Goal: Task Accomplishment & Management: Manage account settings

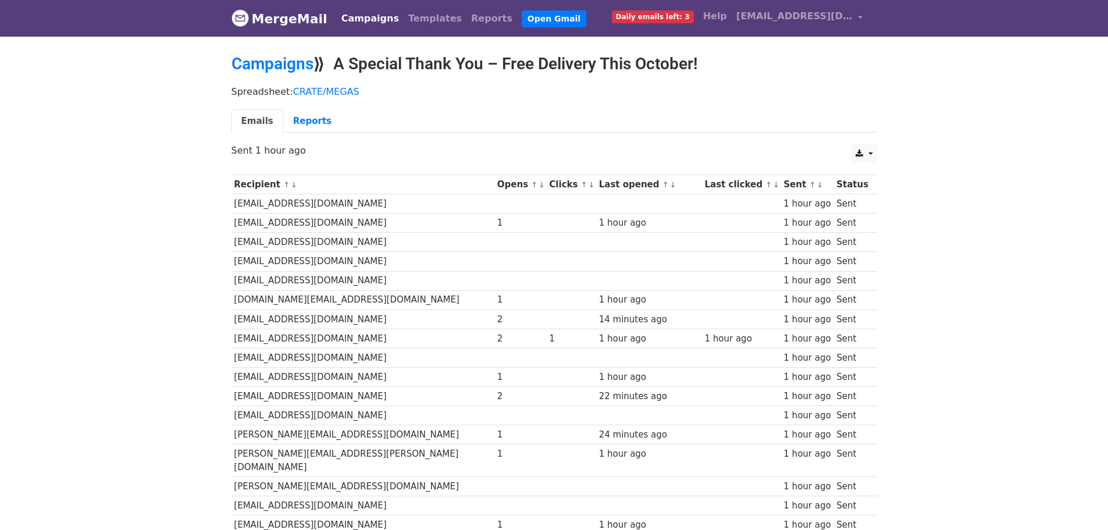
click at [372, 15] on link "Campaigns" at bounding box center [370, 18] width 67 height 23
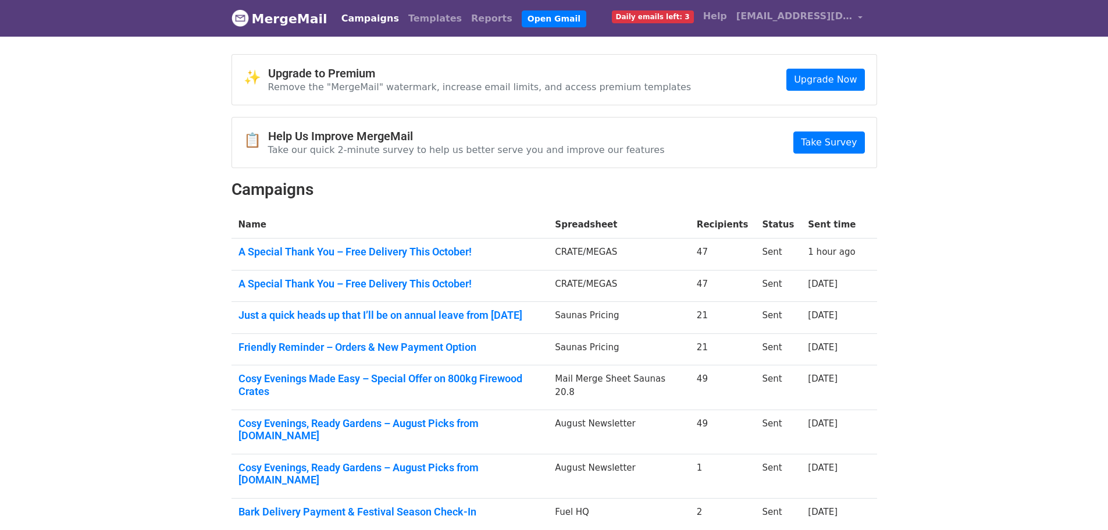
click at [423, 248] on link "A Special Thank You – Free Delivery This October!" at bounding box center [389, 251] width 303 height 13
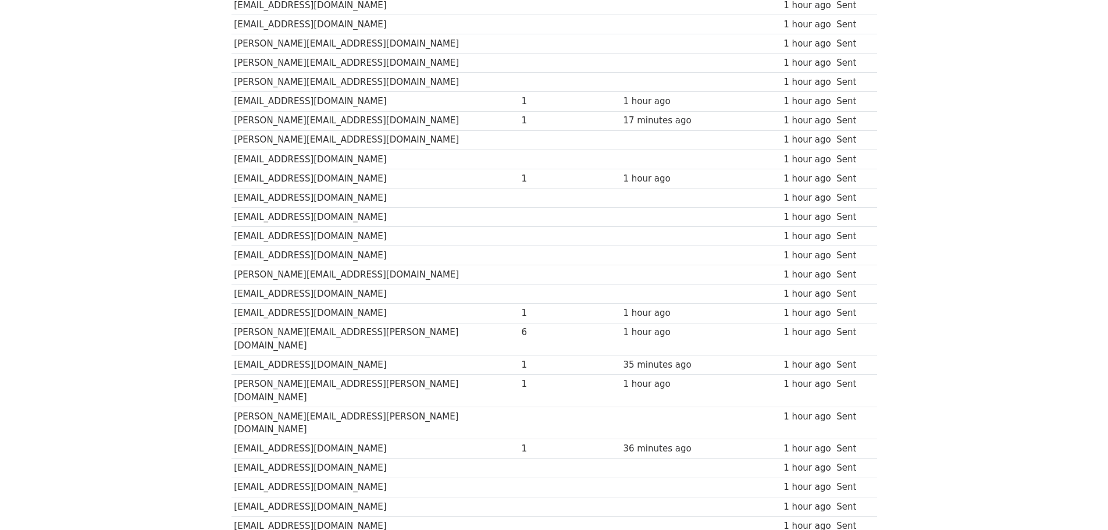
scroll to position [672, 0]
